Goal: Task Accomplishment & Management: Use online tool/utility

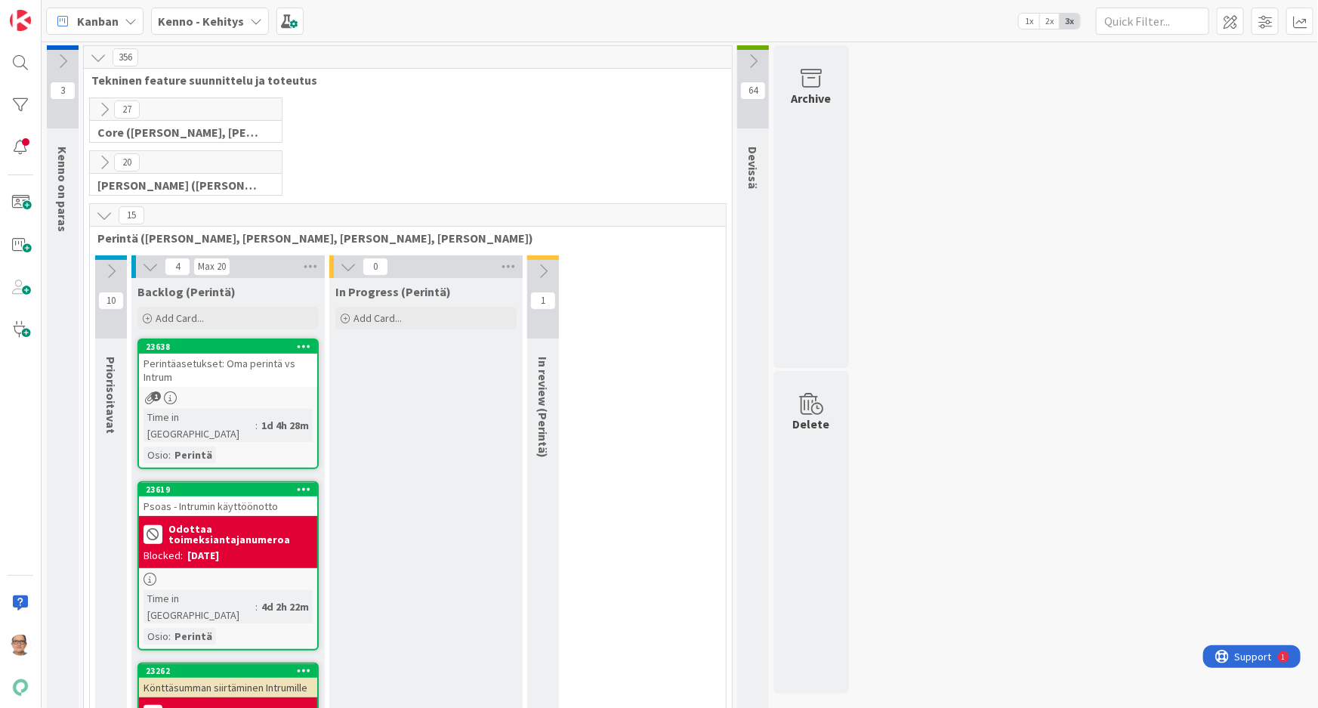
click at [250, 20] on icon at bounding box center [256, 21] width 12 height 12
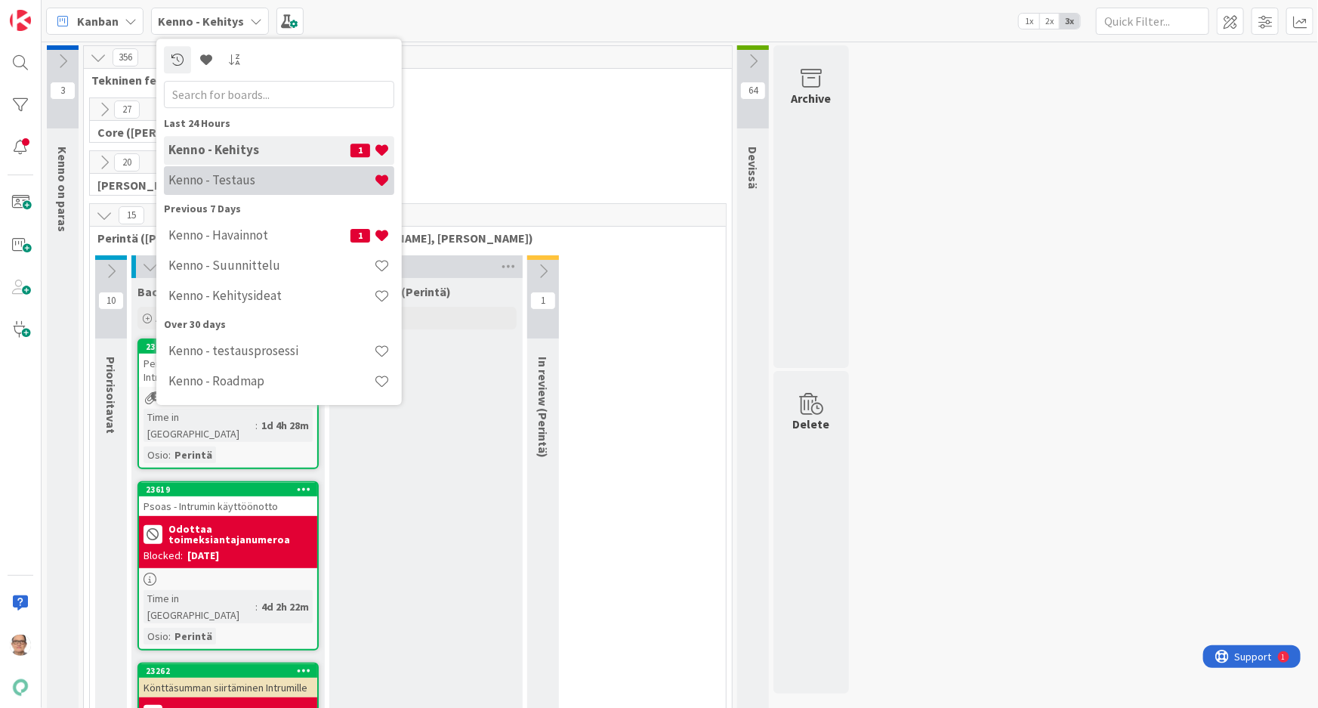
click at [261, 177] on h4 "Kenno - Testaus" at bounding box center [270, 179] width 205 height 15
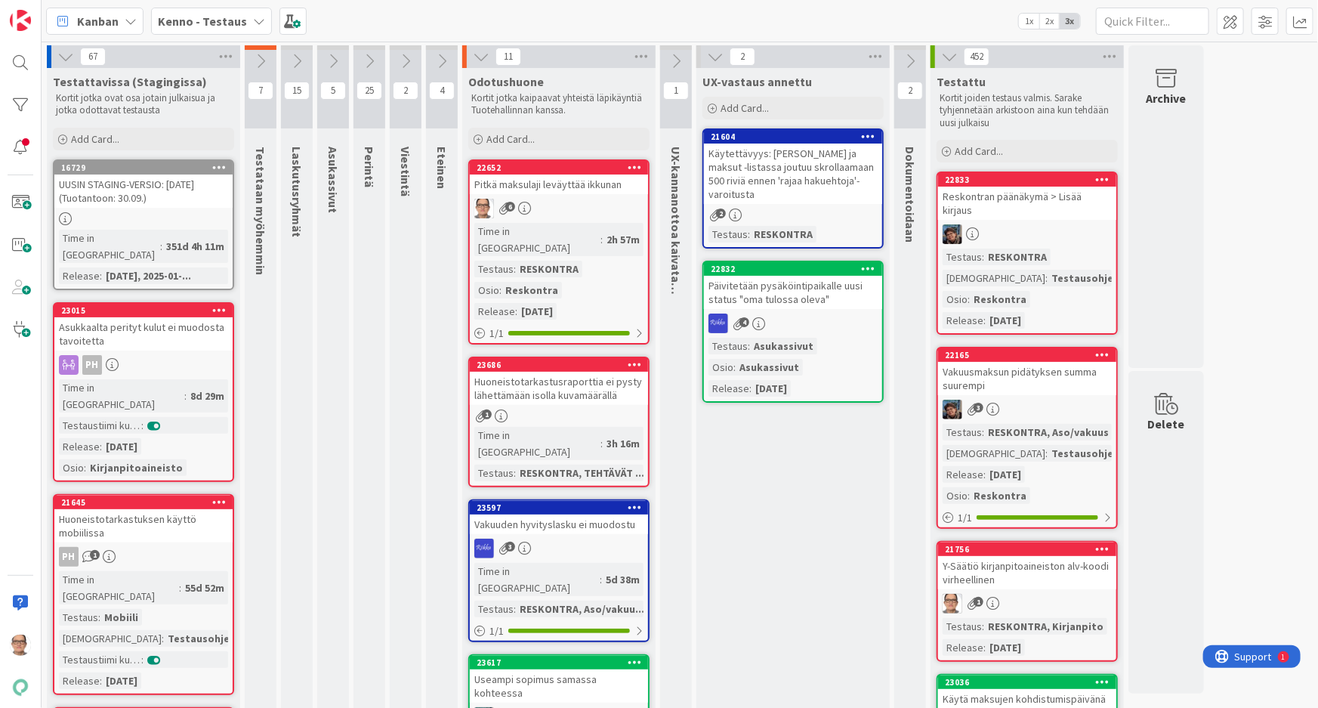
click at [138, 320] on div "Asukkaalta perityt kulut ei muodosta tavoitetta" at bounding box center [143, 333] width 178 height 33
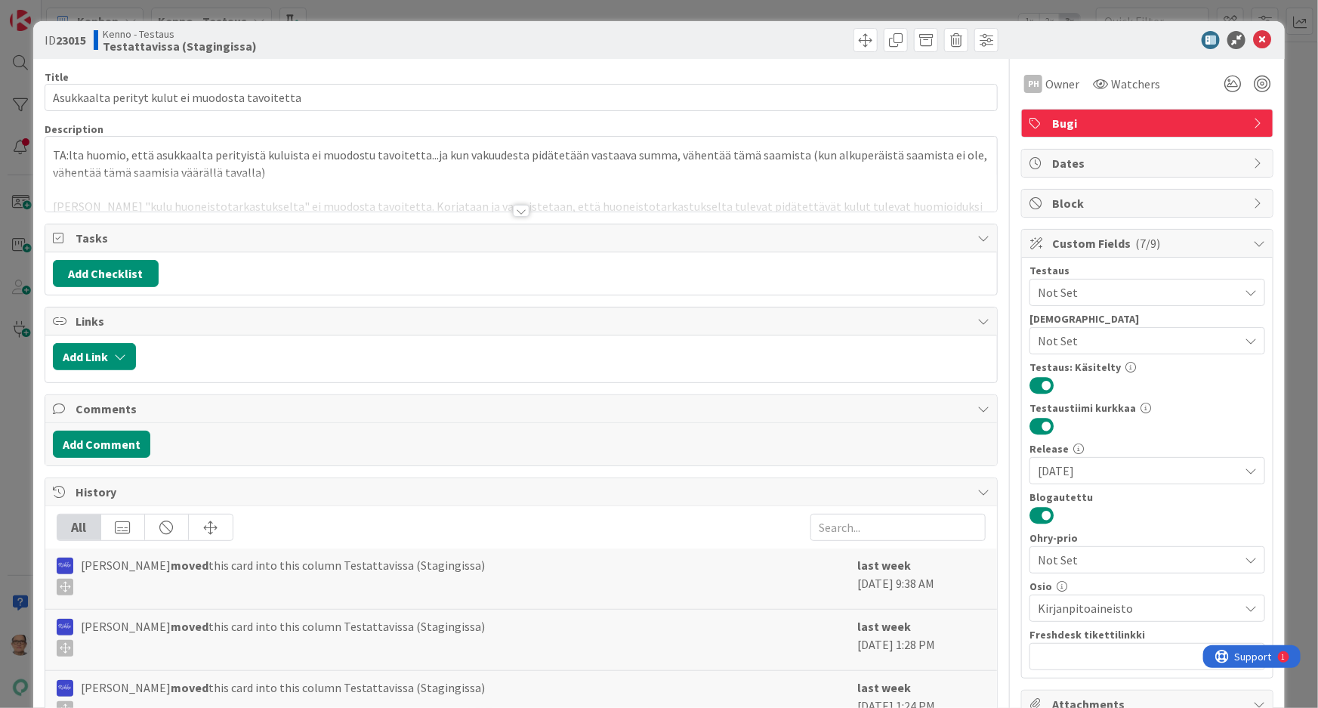
click at [514, 211] on div at bounding box center [521, 211] width 17 height 12
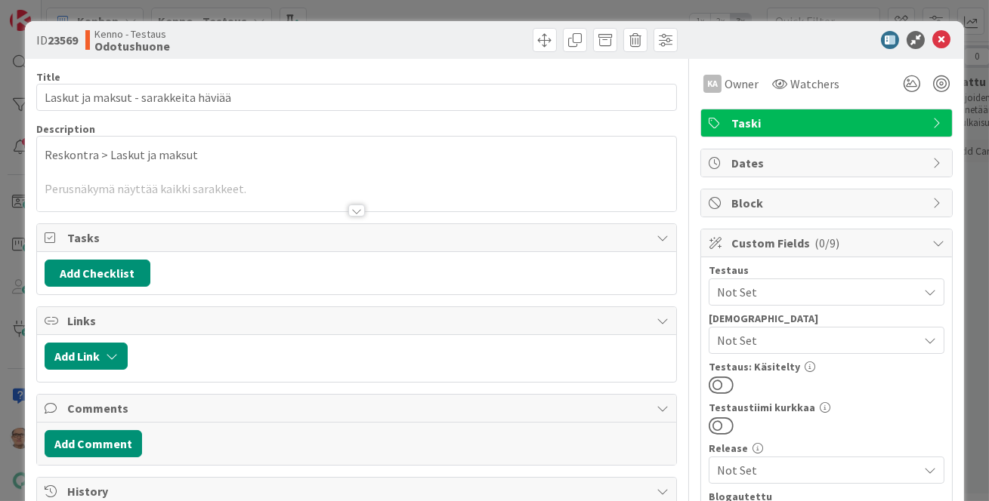
click at [350, 214] on div at bounding box center [356, 211] width 17 height 12
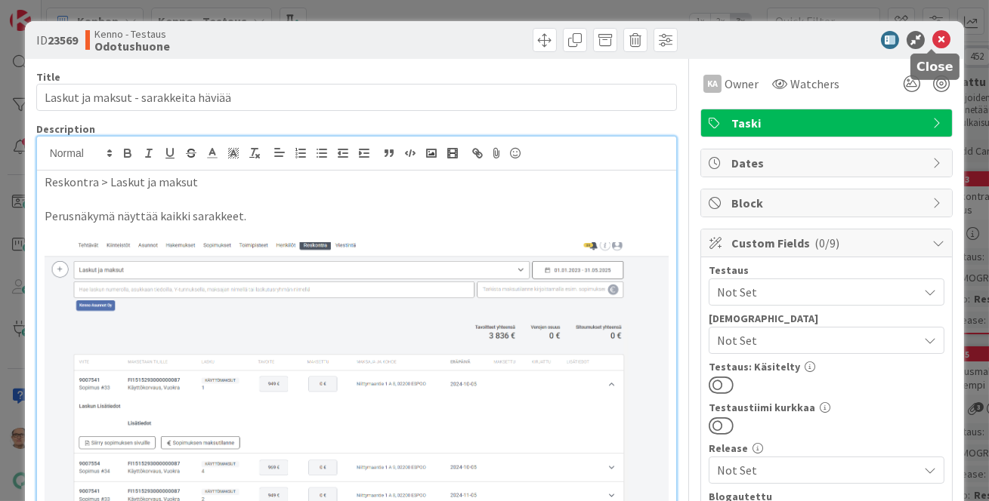
click at [932, 41] on icon at bounding box center [941, 40] width 18 height 18
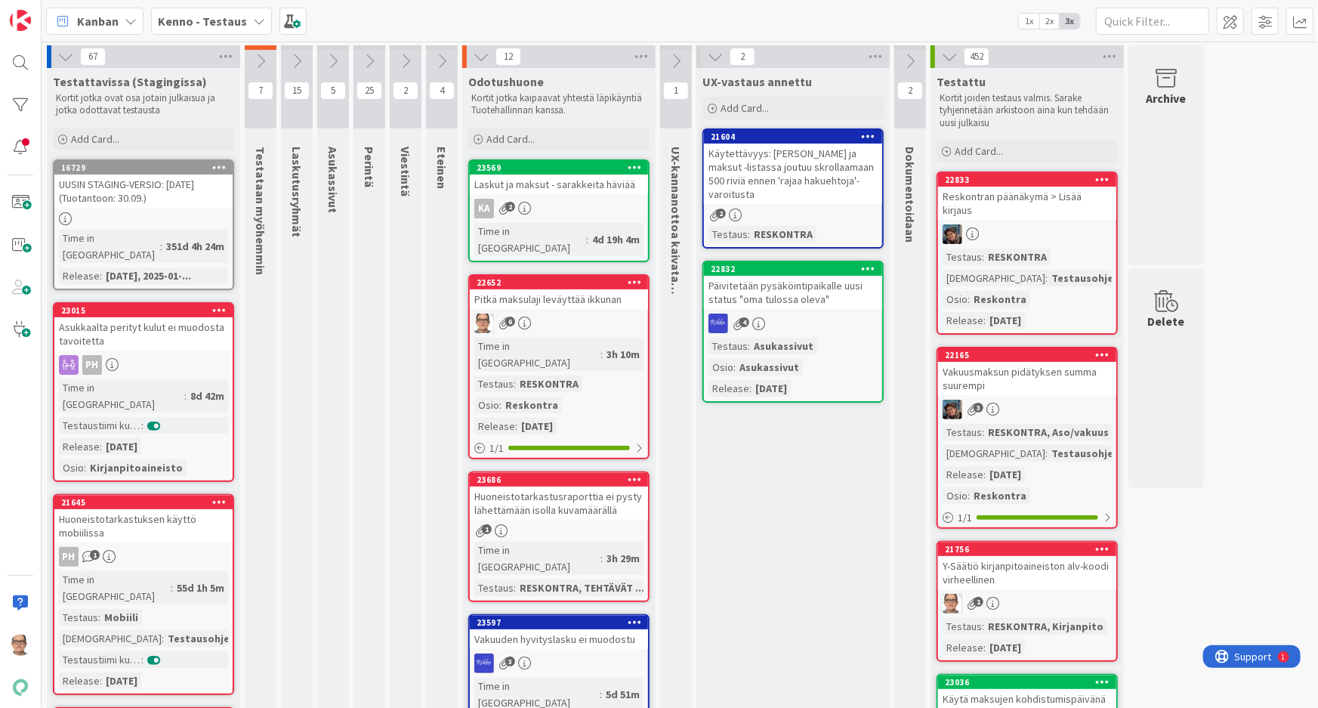
click at [187, 387] on div "8d 42m" at bounding box center [208, 395] width 42 height 17
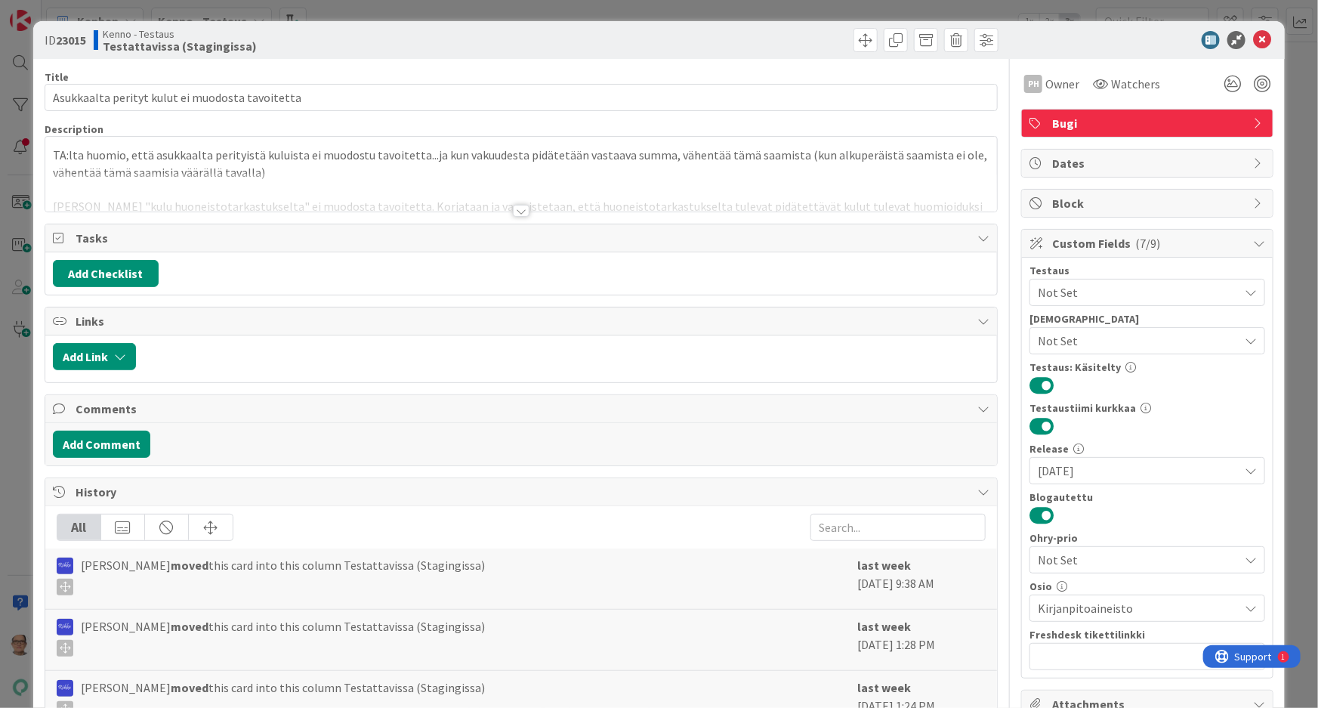
click at [516, 210] on div at bounding box center [521, 211] width 17 height 12
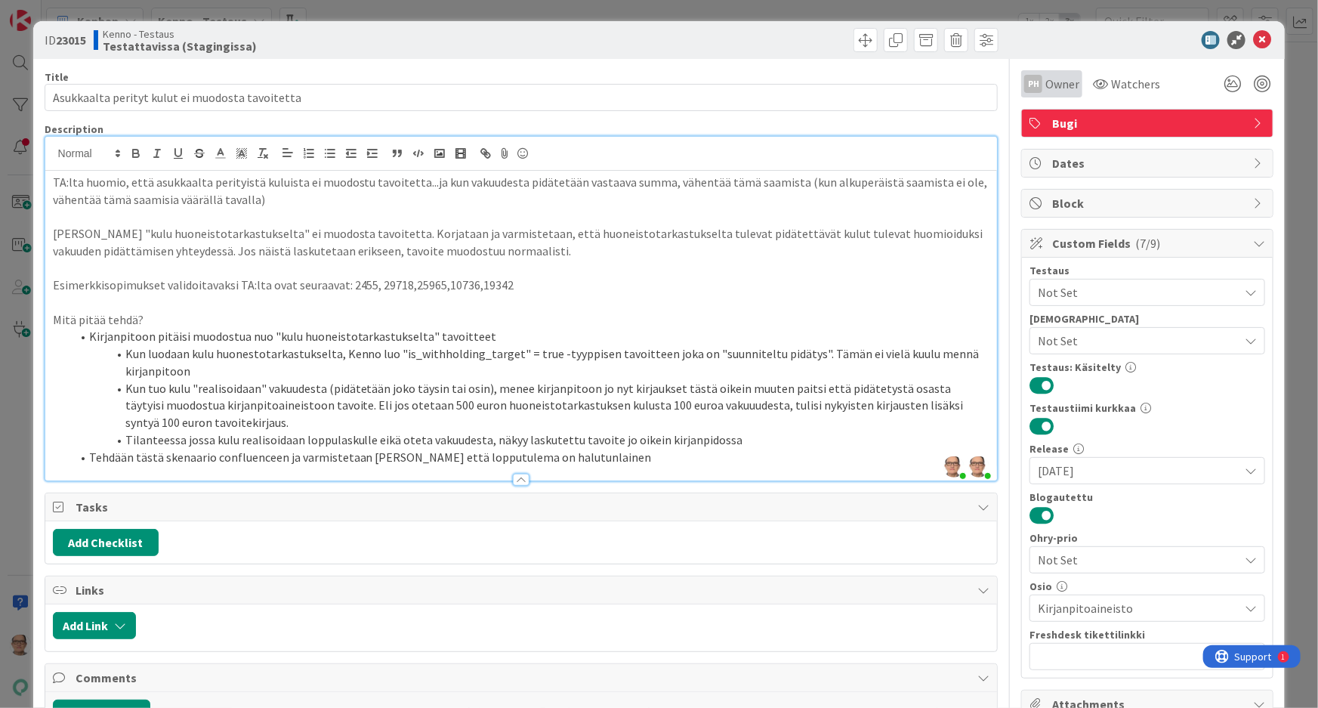
click at [988, 82] on span "Owner" at bounding box center [1062, 84] width 34 height 18
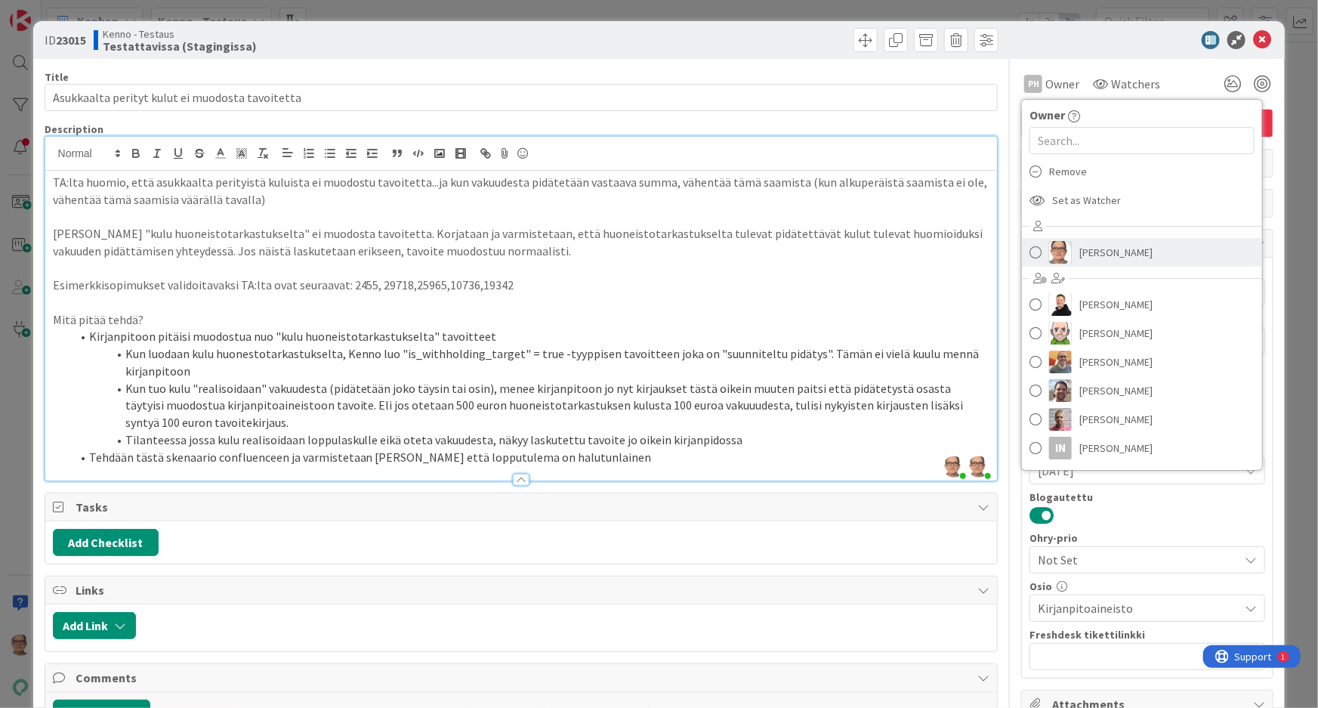
click at [988, 256] on link "Päivi Karhu" at bounding box center [1142, 252] width 240 height 29
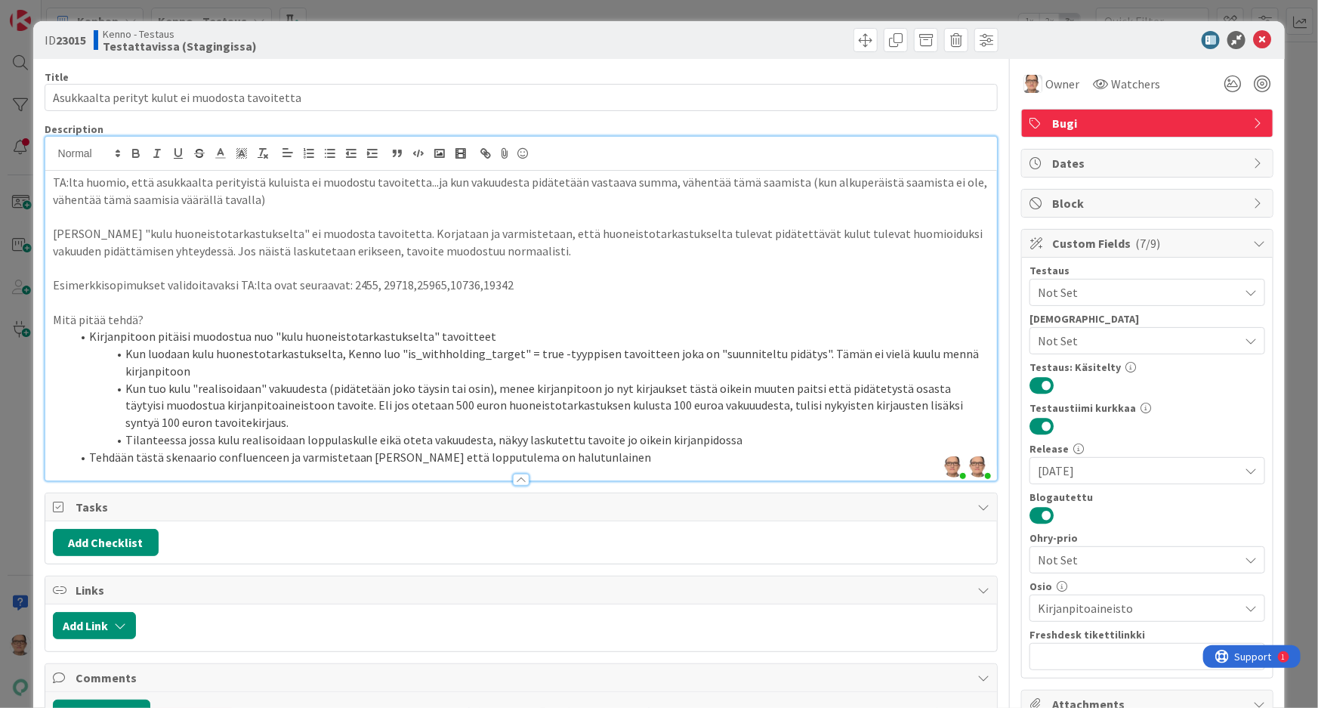
click at [601, 458] on li "Tehdään tästä skenaario confluenceen ja varmistetaan Timolta että lopputulema o…" at bounding box center [530, 457] width 919 height 17
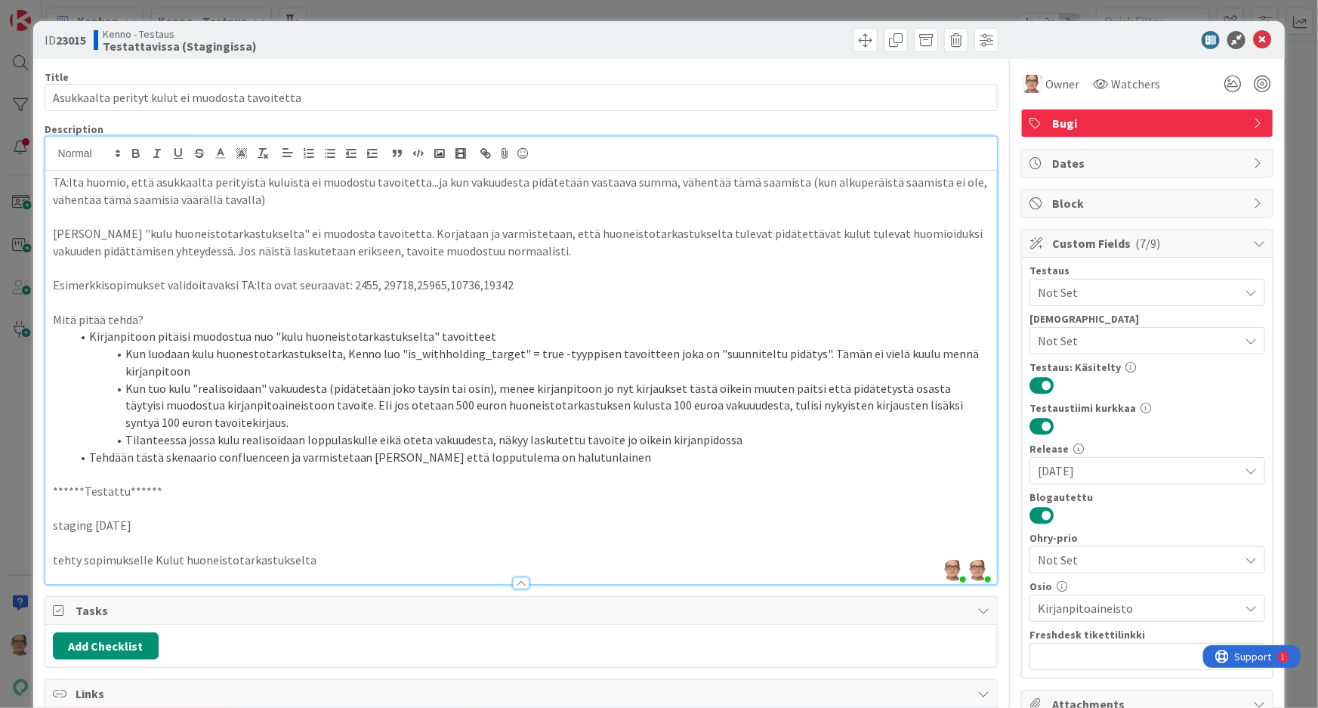
click at [152, 501] on p "tehty sopimukselle Kulut huoneistotarkastukselta" at bounding box center [521, 559] width 937 height 17
click at [310, 501] on p "tehty sopimukselle 'Kulut huoneistotarkastukselta" at bounding box center [521, 559] width 937 height 17
click at [306, 501] on p "tehty sopimukselle 'Kulut huoneistotarkastukselta" at bounding box center [521, 559] width 937 height 17
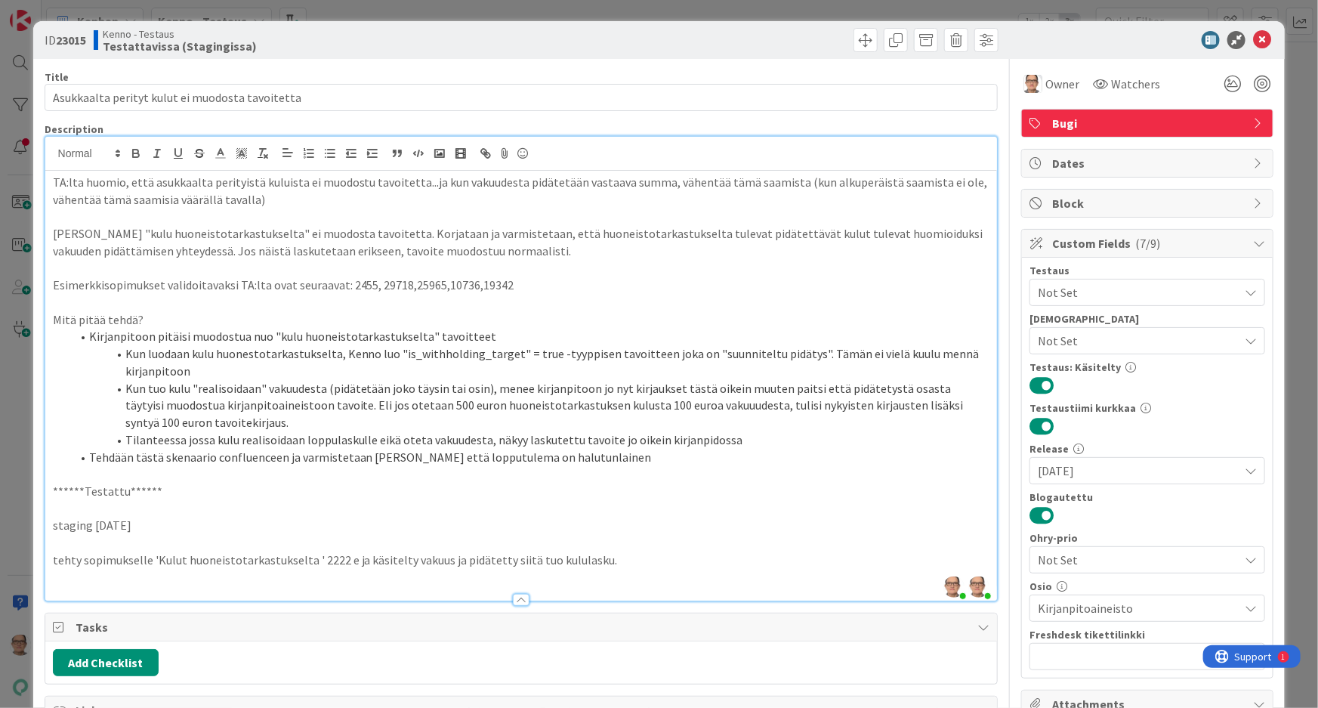
click at [57, 501] on p "tehty sopimukselle 'Kulut huoneistotarkastukselta ' 2222 e ja käsitelty vakuus …" at bounding box center [521, 559] width 937 height 17
click at [56, 501] on p at bounding box center [521, 577] width 937 height 17
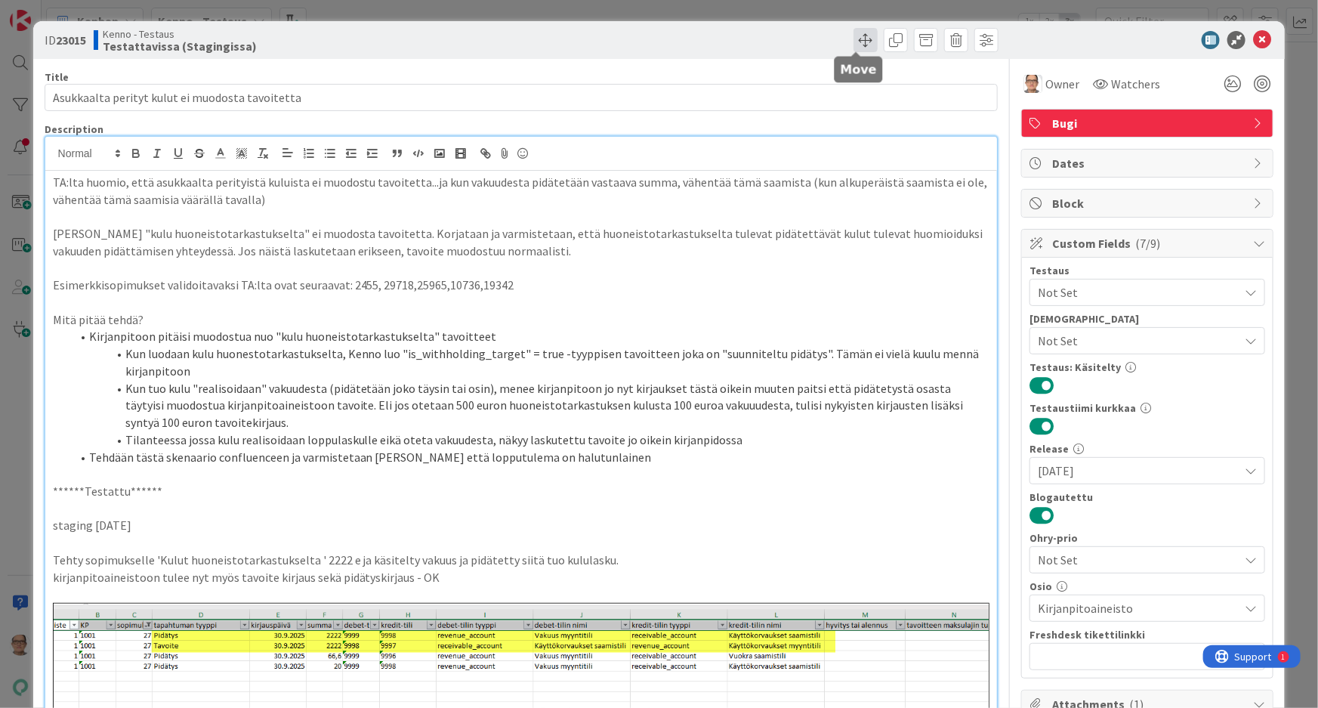
click at [854, 42] on span at bounding box center [865, 40] width 24 height 24
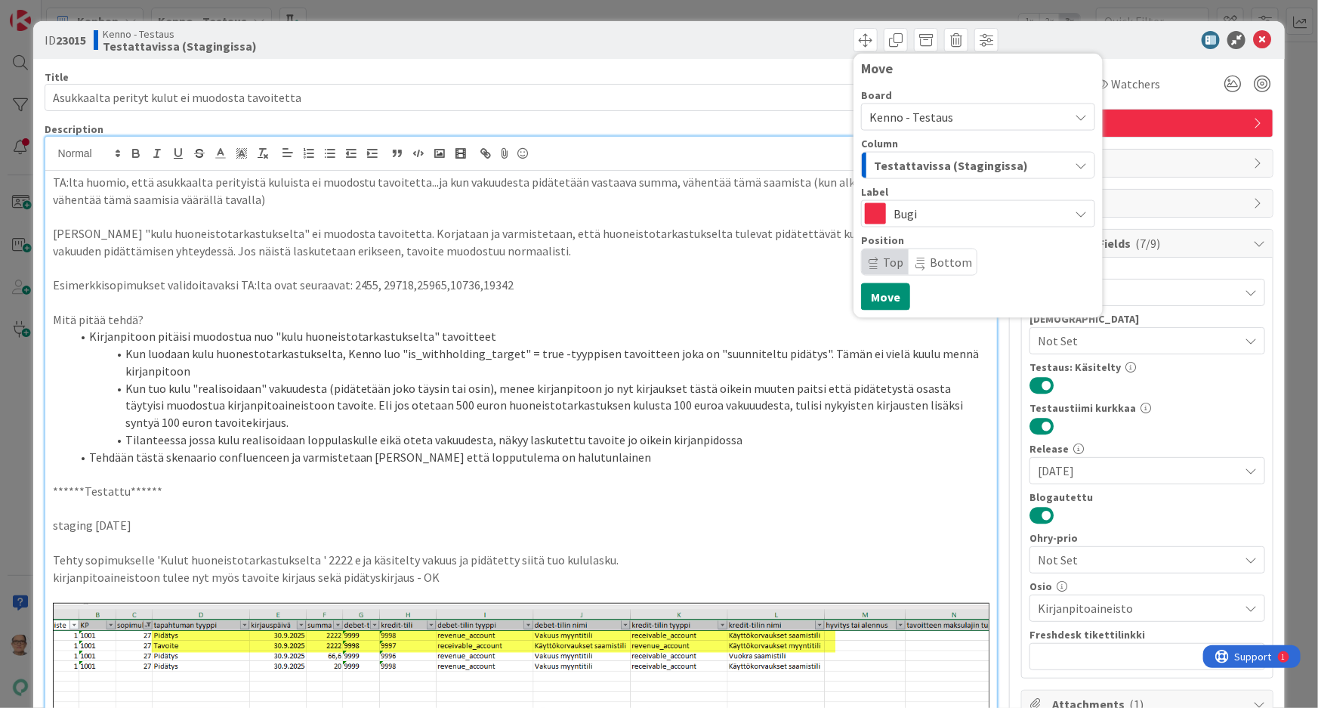
click at [884, 162] on span "Testattavissa (Stagingissa)" at bounding box center [951, 166] width 154 height 20
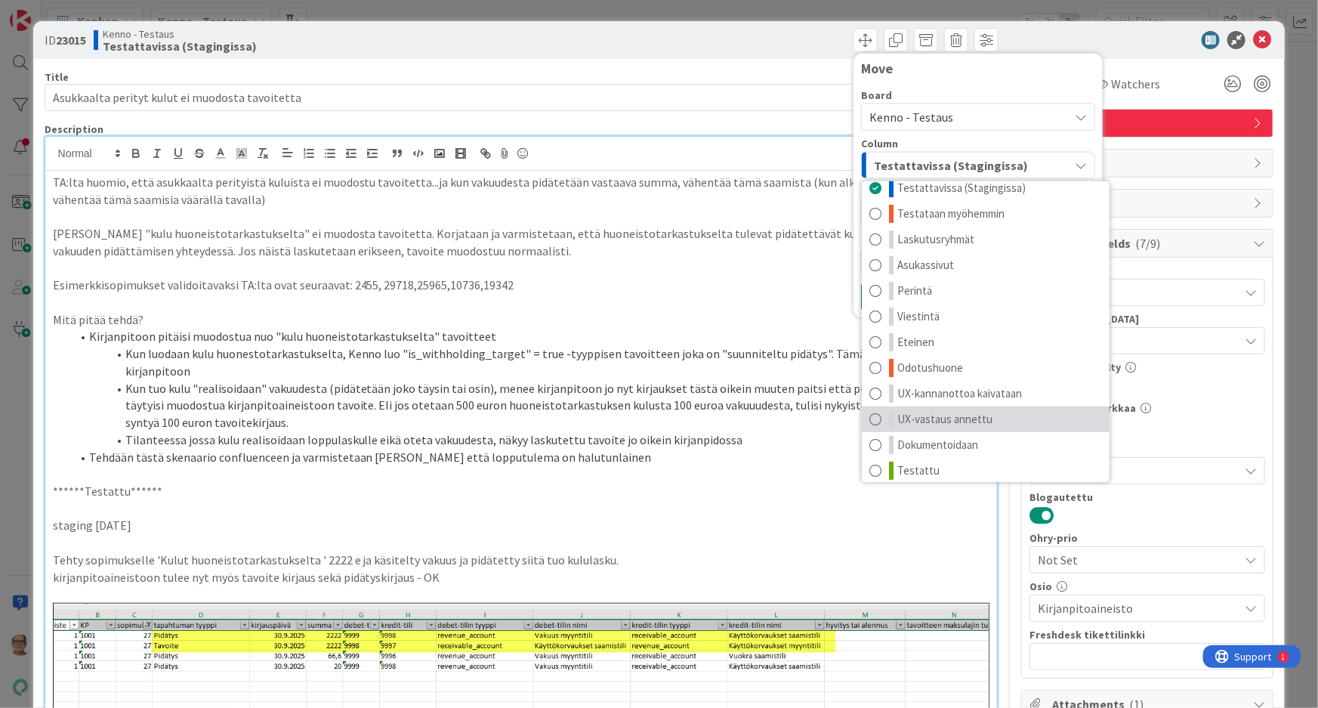
scroll to position [19, 0]
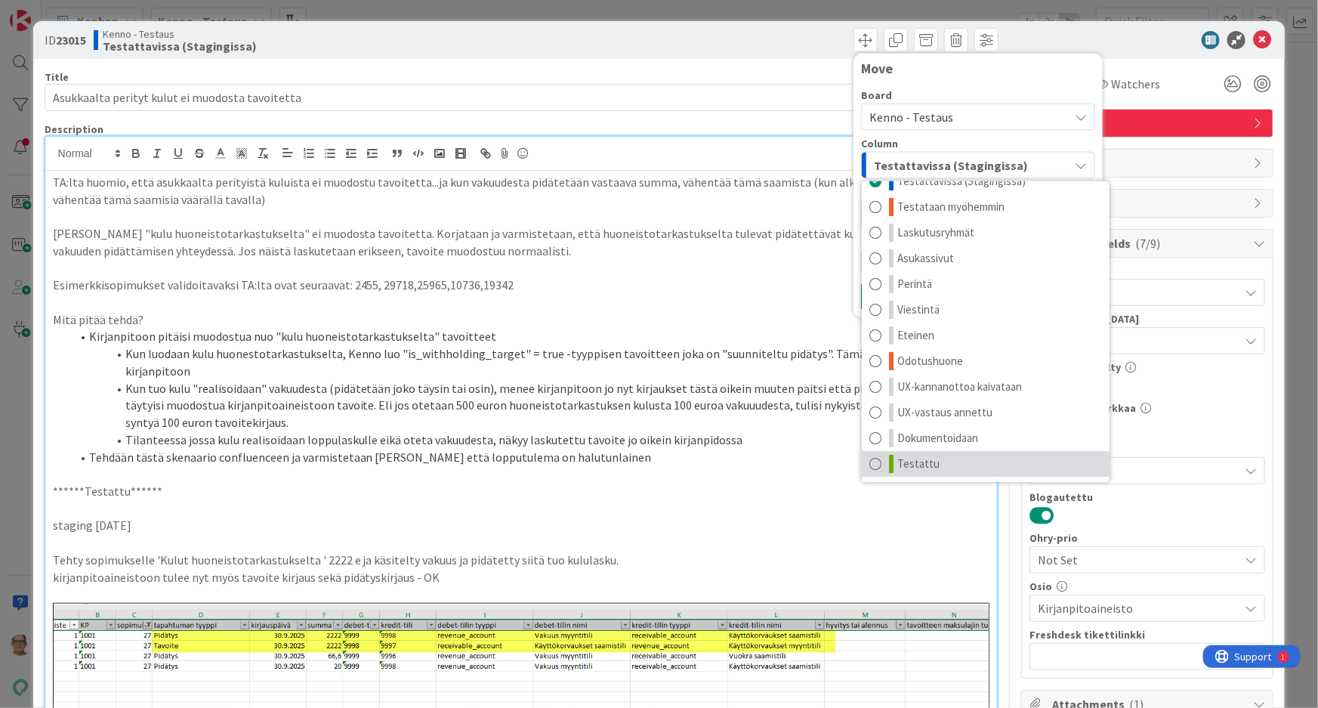
click at [869, 461] on span at bounding box center [875, 464] width 12 height 18
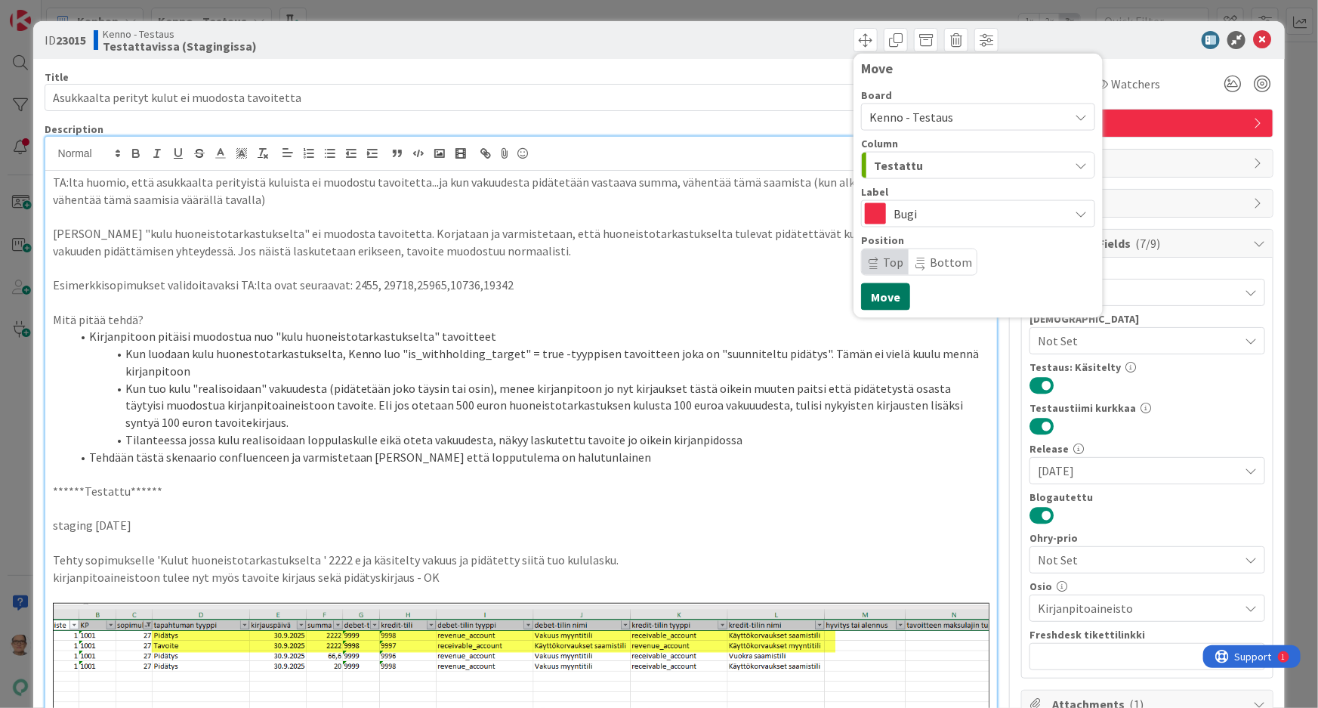
click at [886, 295] on button "Move" at bounding box center [885, 296] width 49 height 27
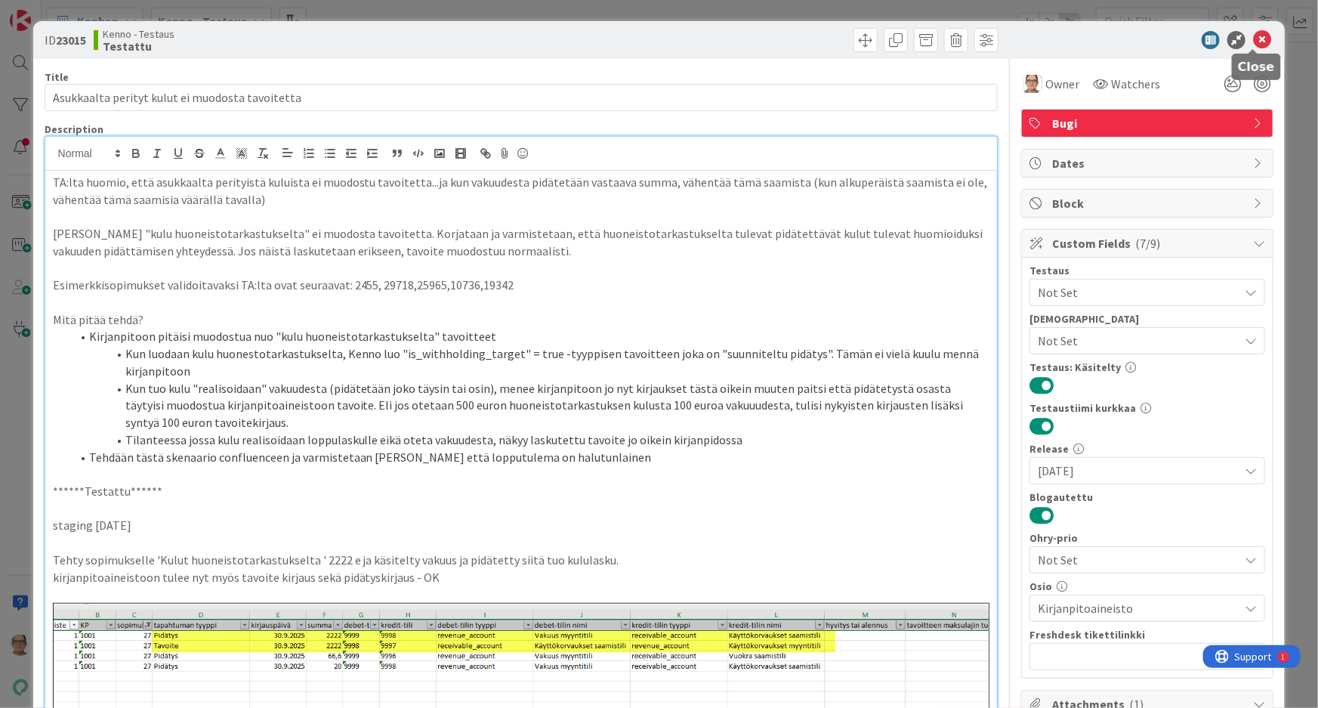
click at [988, 34] on icon at bounding box center [1262, 40] width 18 height 18
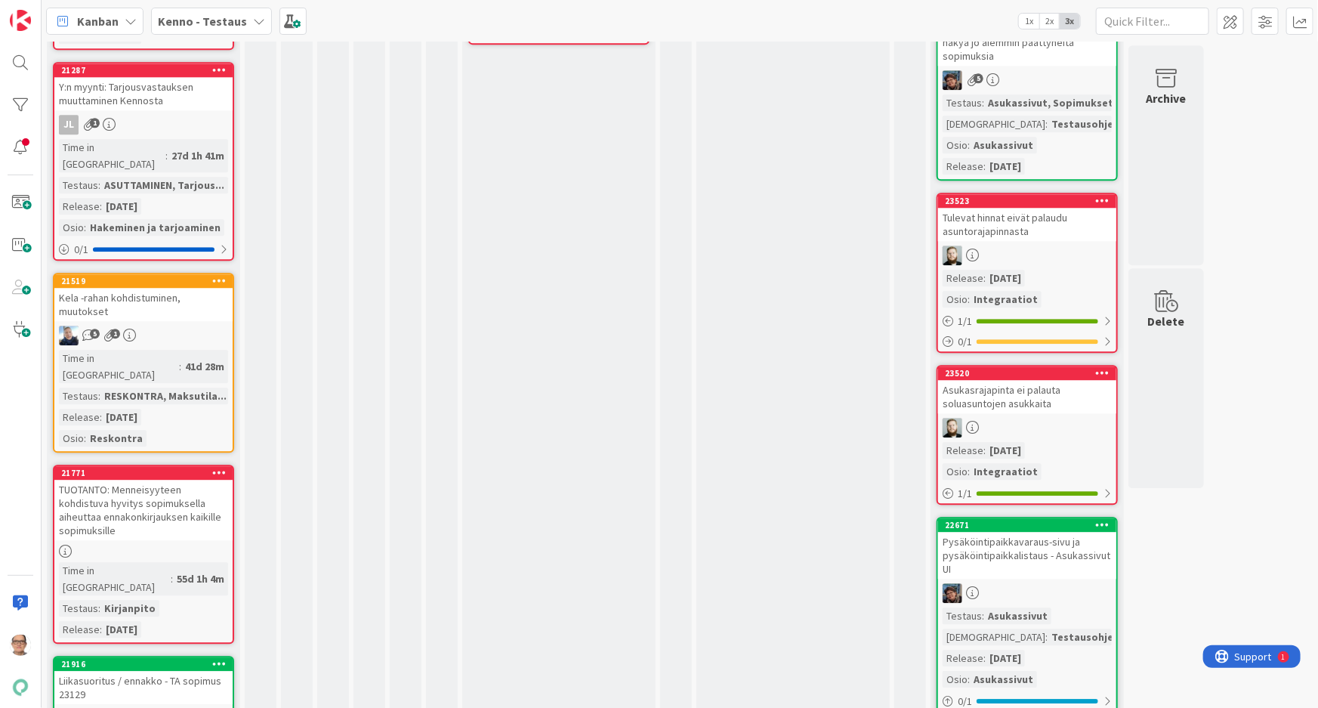
scroll to position [2059, 0]
